Goal: Task Accomplishment & Management: Complete application form

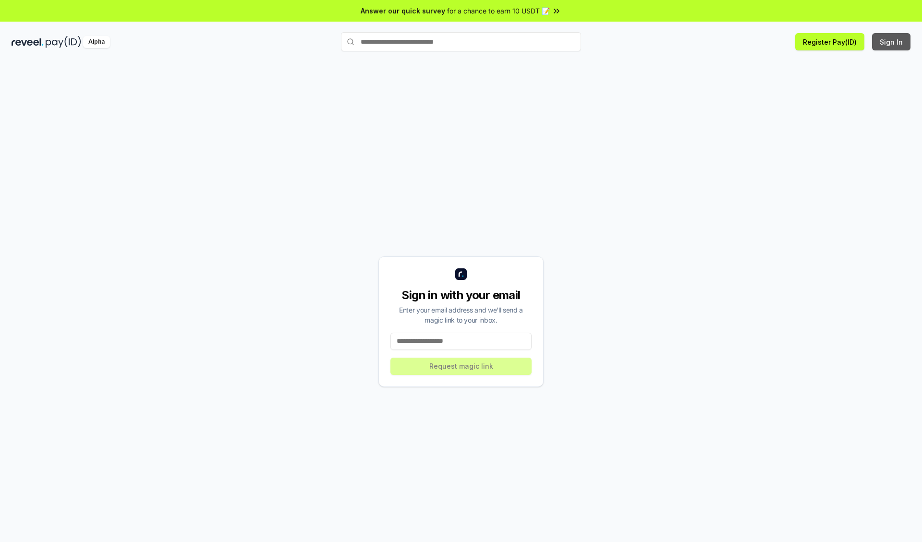
click at [892, 42] on button "Sign In" at bounding box center [891, 41] width 38 height 17
type input "**********"
click at [461, 366] on button "Request magic link" at bounding box center [460, 366] width 141 height 17
